Goal: Information Seeking & Learning: Find specific page/section

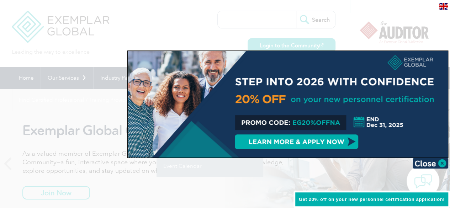
click at [0, 99] on div at bounding box center [225, 104] width 450 height 208
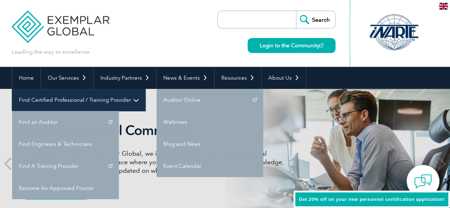
click at [145, 89] on link "Find Certified Professional / Training Provider" at bounding box center [78, 100] width 133 height 22
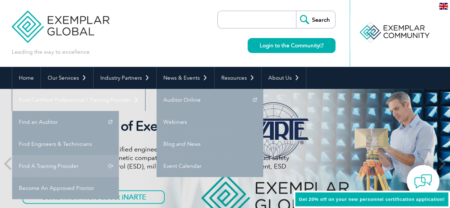
click at [119, 155] on link "Find A Training Provider" at bounding box center [65, 166] width 107 height 22
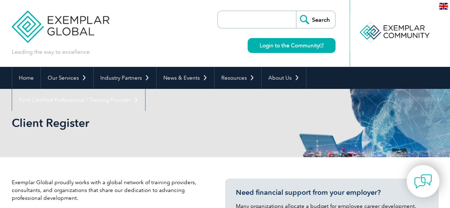
click at [254, 27] on input "search" at bounding box center [258, 19] width 75 height 17
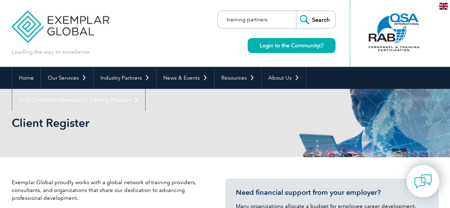
type input "training partners"
click at [296, 11] on input "Search" at bounding box center [315, 19] width 39 height 17
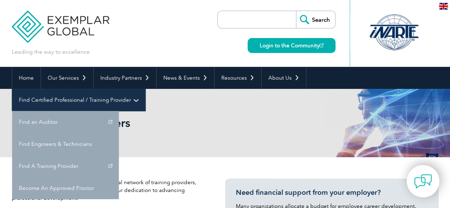
click at [145, 89] on link "Find Certified Professional / Training Provider" at bounding box center [78, 100] width 133 height 22
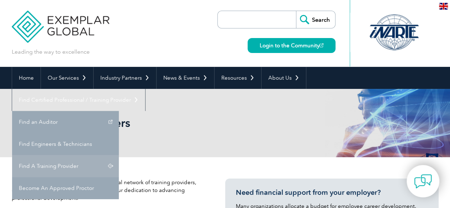
click at [119, 155] on link "Find A Training Provider" at bounding box center [65, 166] width 107 height 22
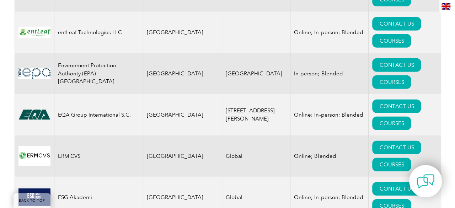
scroll to position [3713, 0]
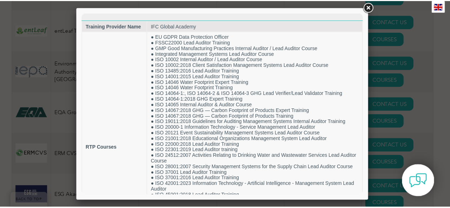
scroll to position [0, 0]
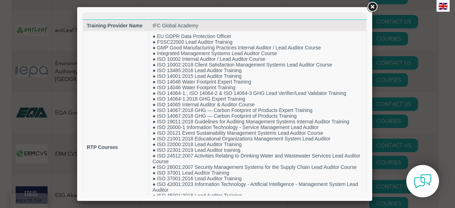
click at [376, 5] on link at bounding box center [372, 7] width 13 height 13
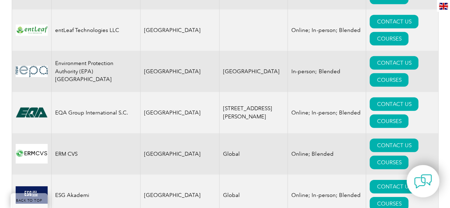
drag, startPoint x: 53, startPoint y: 159, endPoint x: 165, endPoint y: 156, distance: 112.4
copy tr "IFC Global Academy [GEOGRAPHIC_DATA]"
